Goal: Transaction & Acquisition: Purchase product/service

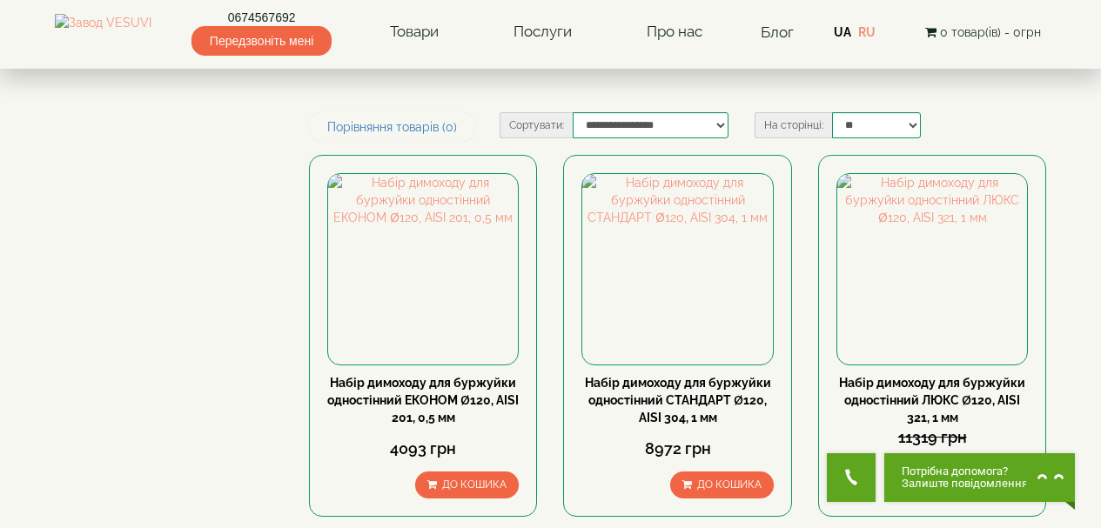
scroll to position [348, 0]
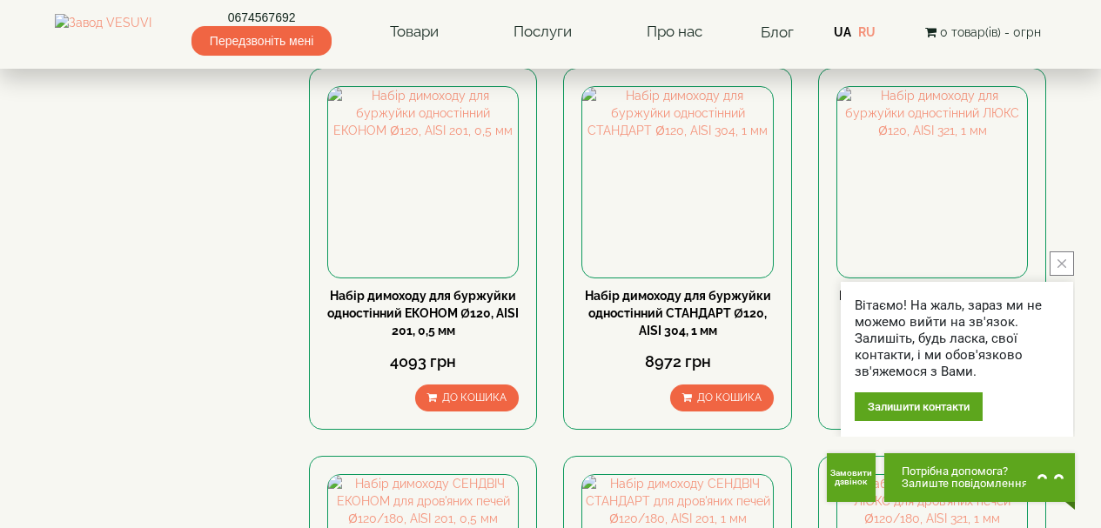
click at [1063, 258] on button "close button" at bounding box center [1061, 263] width 24 height 24
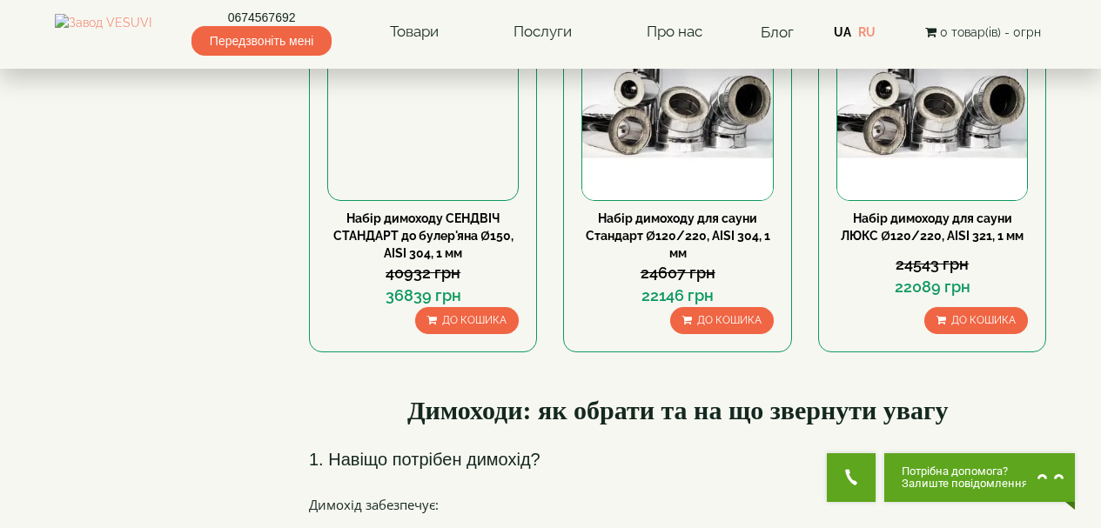
scroll to position [1044, 0]
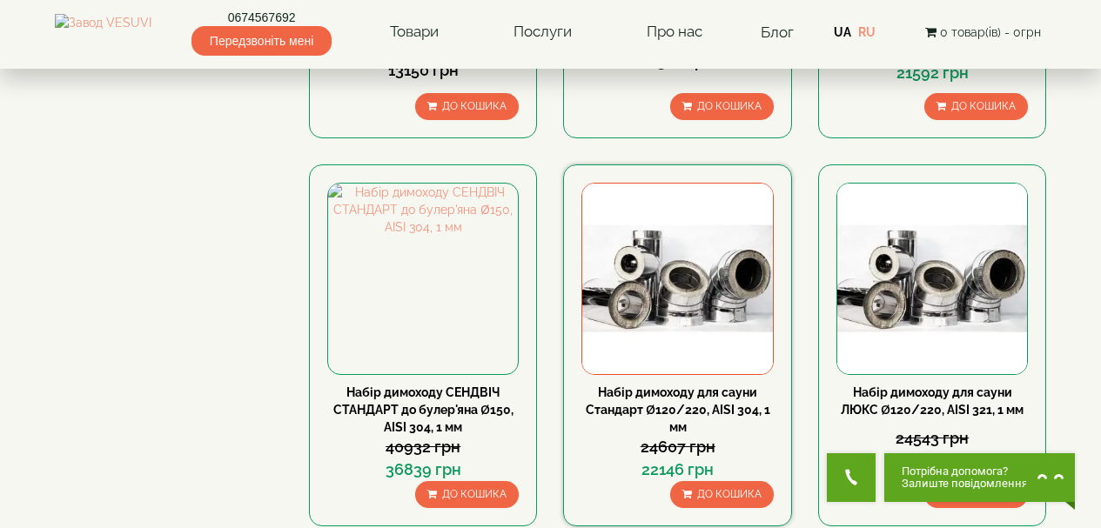
click at [676, 233] on img at bounding box center [677, 279] width 190 height 190
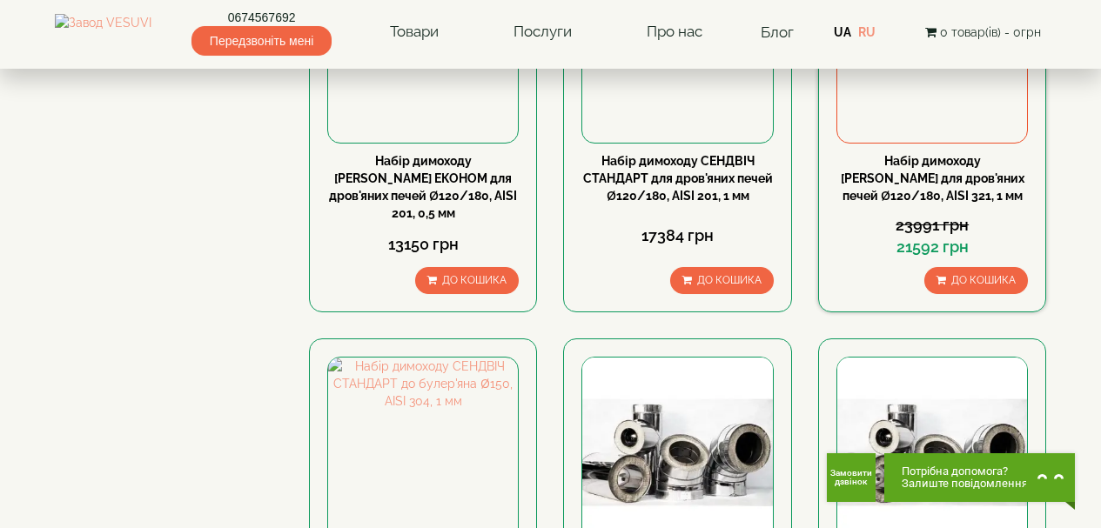
scroll to position [783, 0]
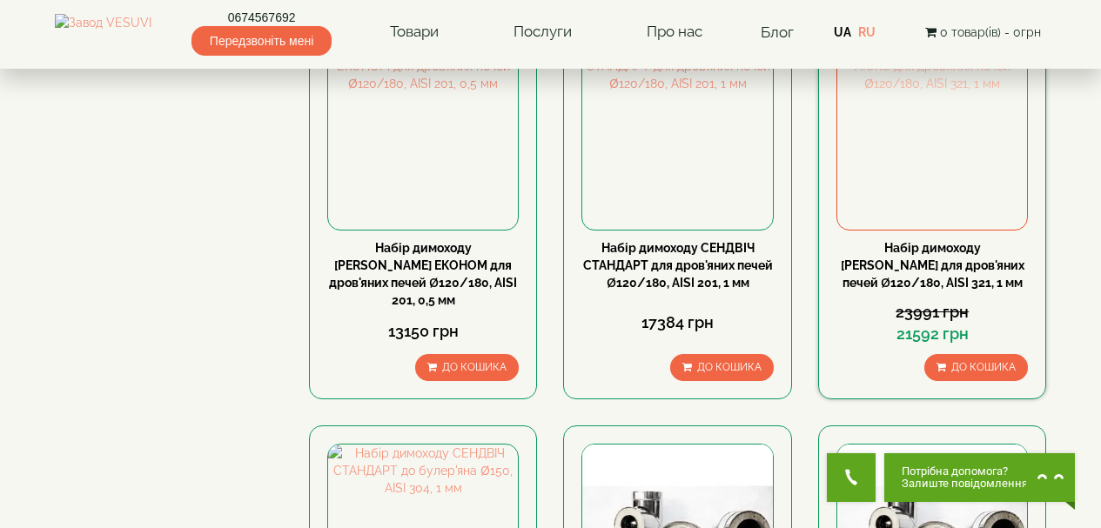
click at [953, 121] on img at bounding box center [932, 135] width 190 height 190
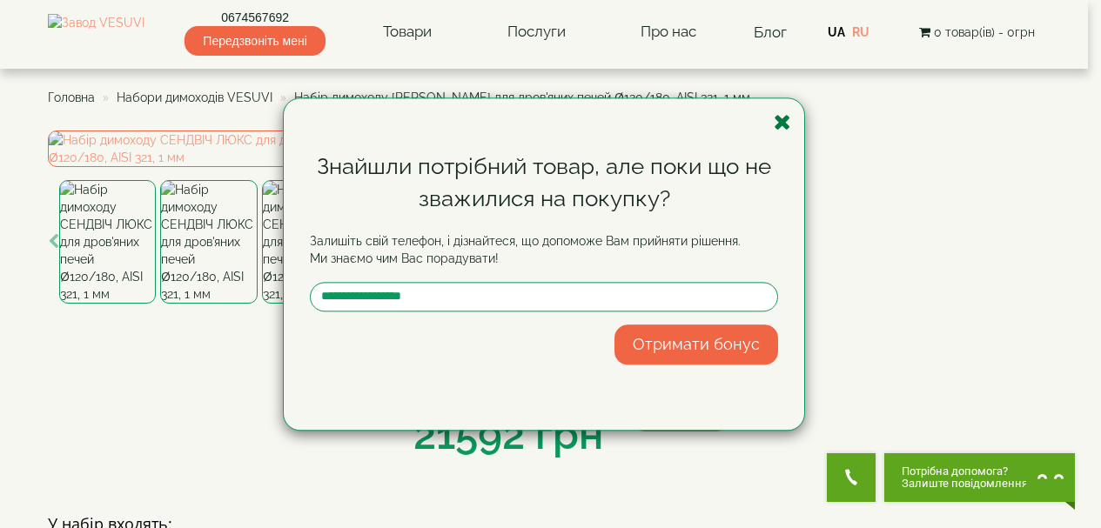
click at [779, 123] on icon "button" at bounding box center [781, 122] width 17 height 22
